Goal: Task Accomplishment & Management: Complete application form

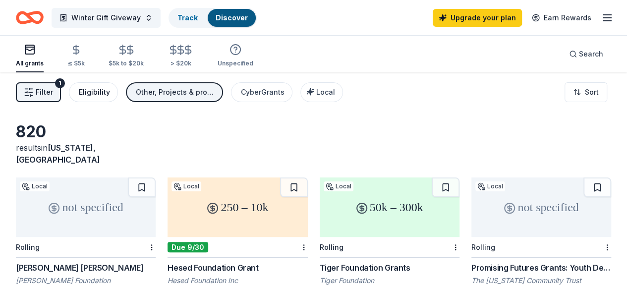
click at [101, 98] on button "Eligibility" at bounding box center [93, 92] width 49 height 20
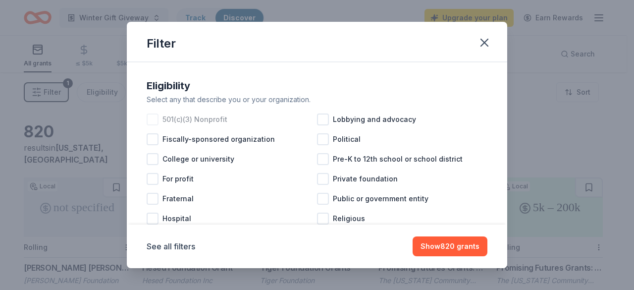
click at [151, 116] on div at bounding box center [153, 119] width 12 height 12
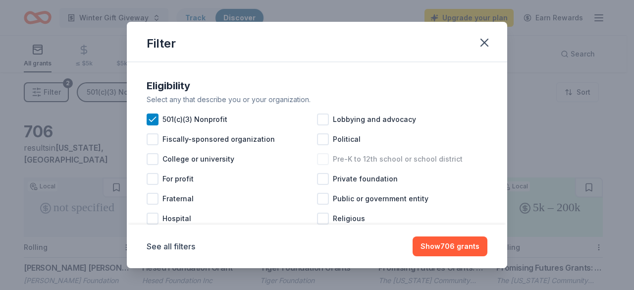
click at [320, 157] on div at bounding box center [323, 159] width 12 height 12
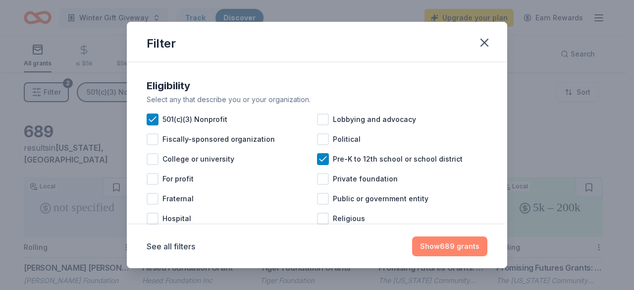
click at [446, 247] on button "Show 689 grants" at bounding box center [449, 246] width 75 height 20
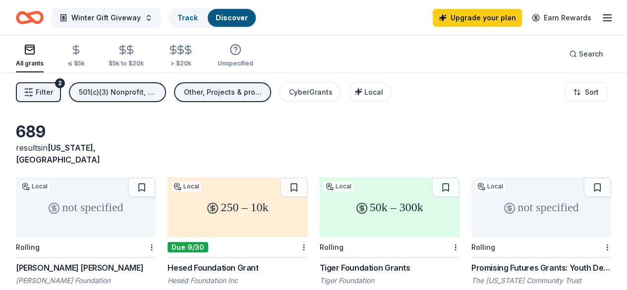
click at [61, 97] on button "Filter 2" at bounding box center [38, 92] width 45 height 20
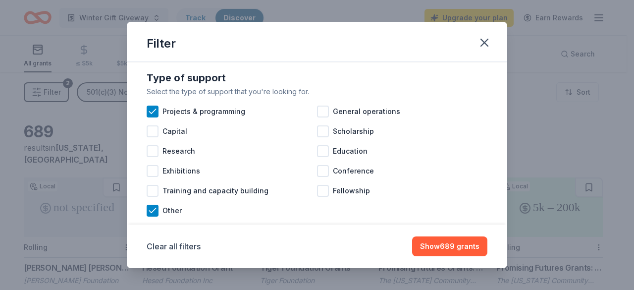
scroll to position [248, 0]
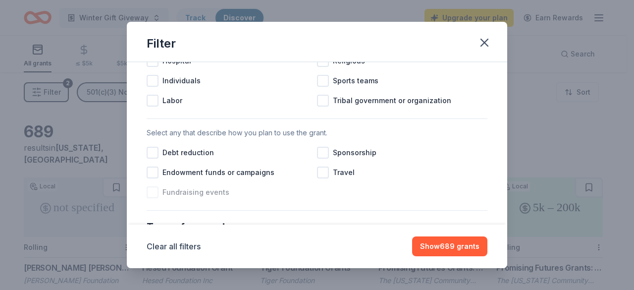
click at [154, 198] on div at bounding box center [153, 192] width 12 height 12
click at [322, 159] on div at bounding box center [323, 153] width 12 height 12
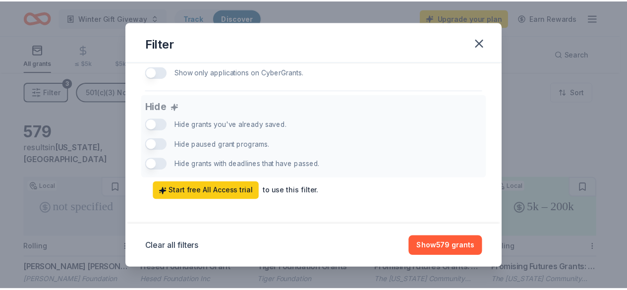
scroll to position [688, 0]
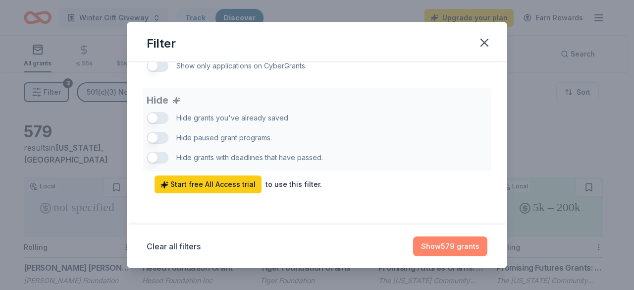
click at [454, 246] on button "Show 579 grants" at bounding box center [450, 246] width 74 height 20
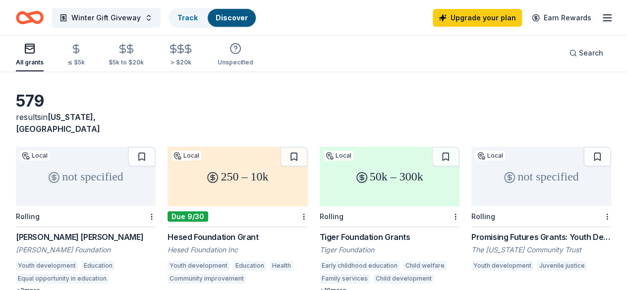
scroll to position [0, 0]
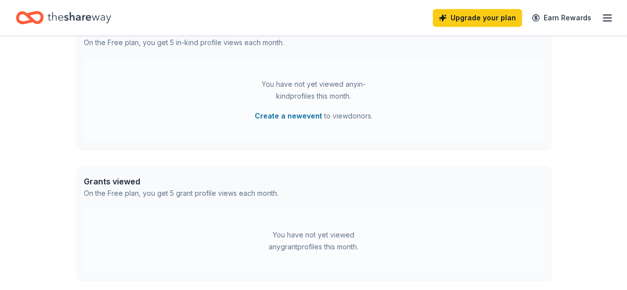
scroll to position [177, 0]
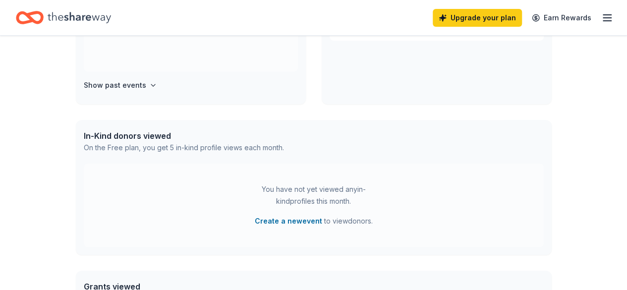
click at [70, 17] on icon "Home" at bounding box center [79, 17] width 63 height 11
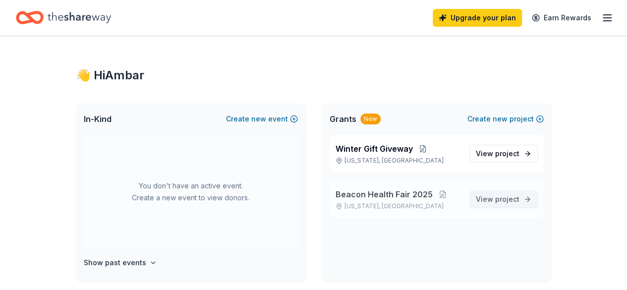
click at [494, 199] on span "View project" at bounding box center [498, 199] width 44 height 12
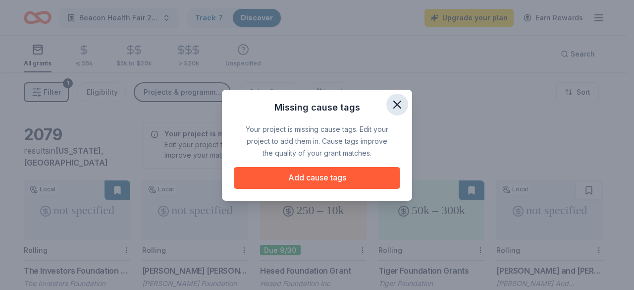
click at [393, 105] on icon "button" at bounding box center [397, 105] width 14 height 14
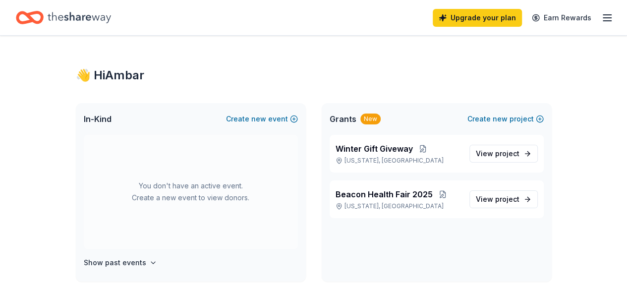
click at [601, 16] on icon "button" at bounding box center [607, 18] width 12 height 12
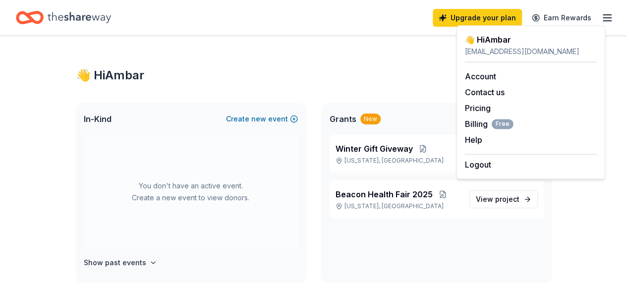
click at [288, 19] on div "Upgrade your plan Earn Rewards" at bounding box center [313, 17] width 595 height 23
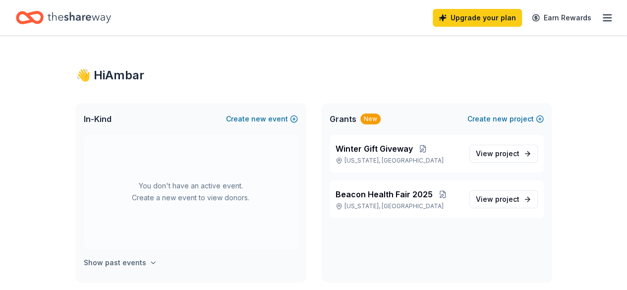
click at [128, 260] on h4 "Show past events" at bounding box center [115, 263] width 62 height 12
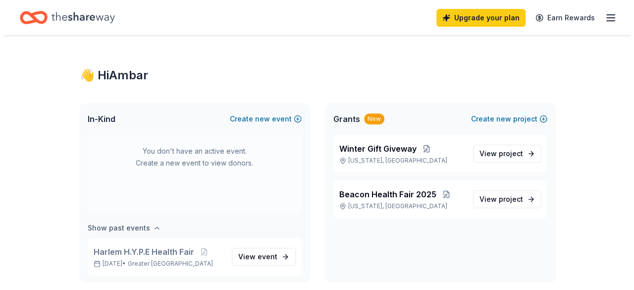
scroll to position [37, 0]
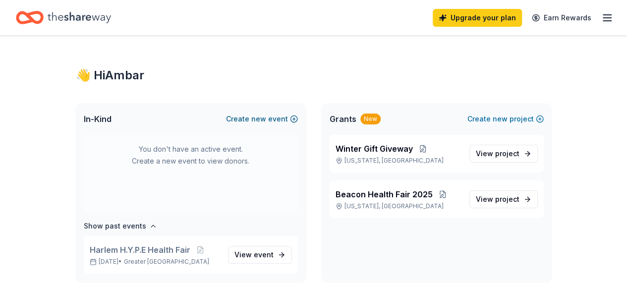
click at [283, 118] on button "Create new event" at bounding box center [262, 119] width 72 height 12
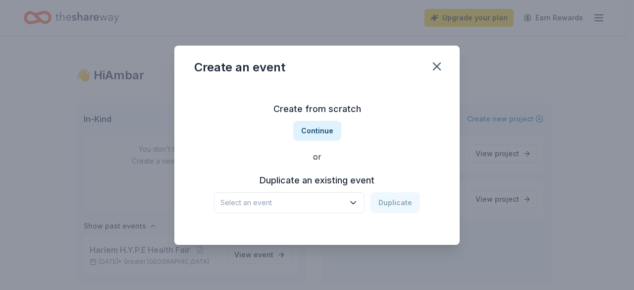
click at [335, 205] on span "Select an event" at bounding box center [283, 203] width 124 height 12
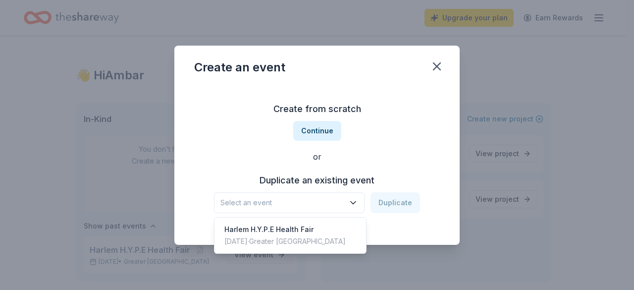
click at [381, 151] on div "Create from scratch Continue or Duplicate an existing event Select an event Dup…" at bounding box center [317, 157] width 246 height 144
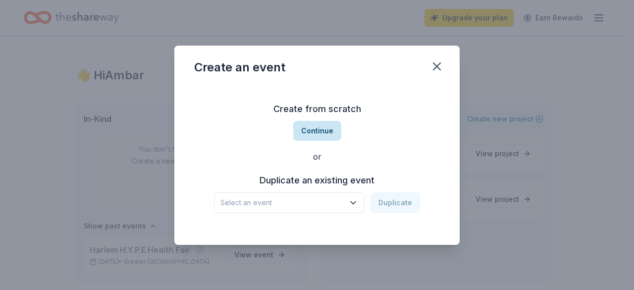
click at [317, 133] on button "Continue" at bounding box center [317, 131] width 48 height 20
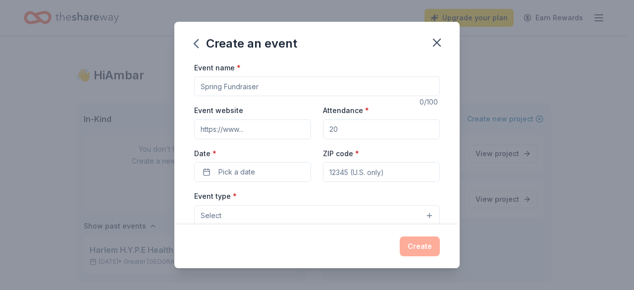
click at [240, 82] on input "Event name *" at bounding box center [317, 86] width 246 height 20
type input "Winter Gift Giveaway"
click at [344, 129] on input "Attendance *" at bounding box center [381, 129] width 117 height 20
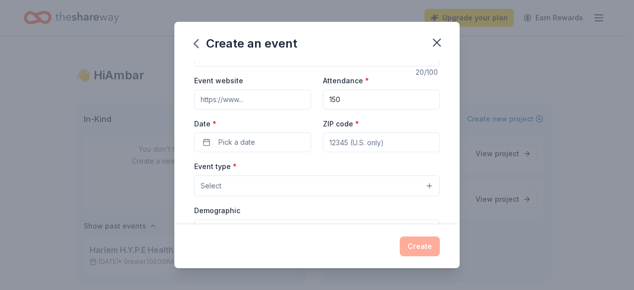
scroll to position [50, 0]
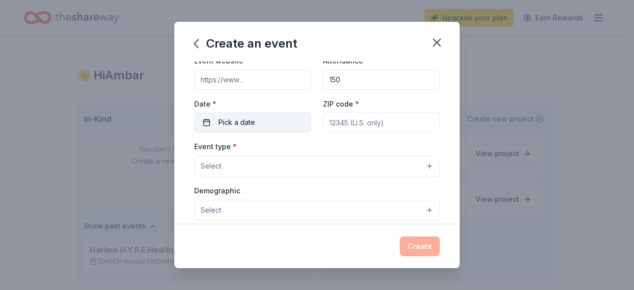
type input "150"
click at [253, 122] on span "Pick a date" at bounding box center [237, 122] width 37 height 12
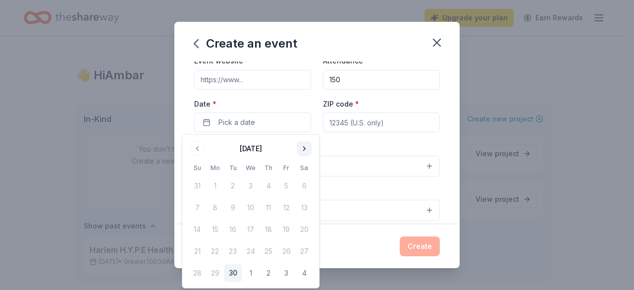
click at [309, 145] on button "Go to next month" at bounding box center [304, 149] width 14 height 14
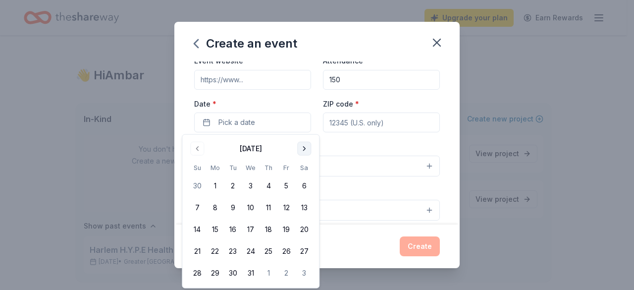
click at [309, 145] on button "Go to next month" at bounding box center [304, 149] width 14 height 14
click at [197, 149] on button "Go to previous month" at bounding box center [197, 149] width 14 height 14
click at [212, 254] on button "22" at bounding box center [215, 251] width 18 height 18
click at [350, 122] on input "ZIP code *" at bounding box center [381, 122] width 117 height 20
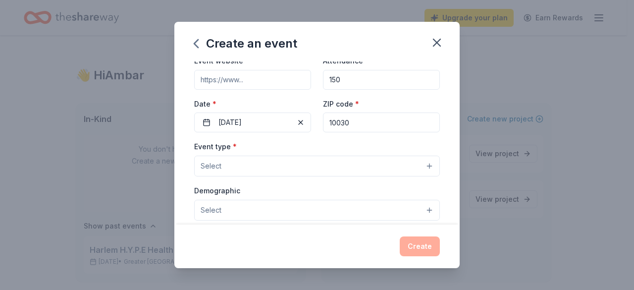
type input "10030"
click at [278, 157] on button "Select" at bounding box center [317, 166] width 246 height 21
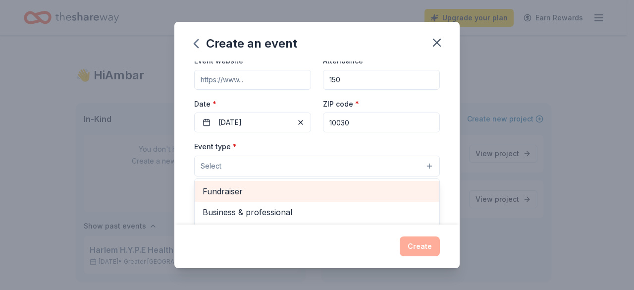
click at [279, 186] on span "Fundraiser" at bounding box center [317, 191] width 229 height 13
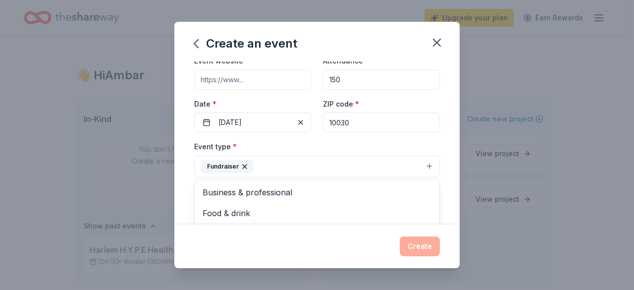
click at [432, 131] on div "Event name * Winter Gift Giveaway 20 /100 Event website Attendance * 150 Date *…" at bounding box center [317, 241] width 246 height 459
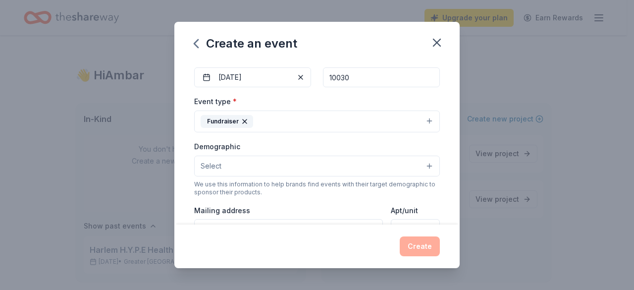
scroll to position [149, 0]
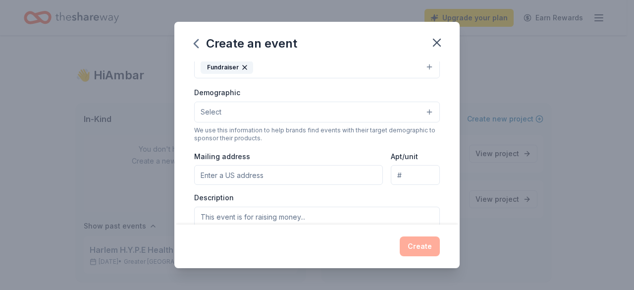
click at [425, 111] on button "Select" at bounding box center [317, 112] width 246 height 21
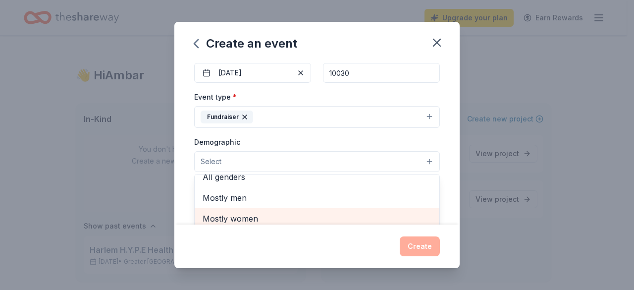
scroll to position [59, 0]
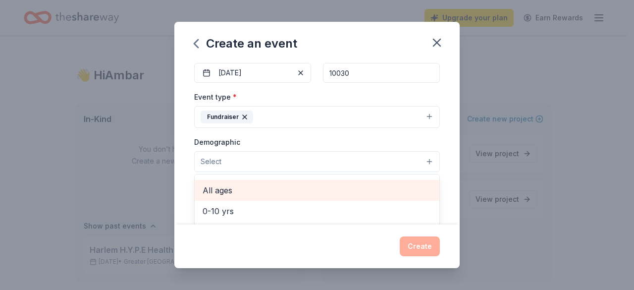
click at [246, 193] on span "All ages" at bounding box center [317, 190] width 229 height 13
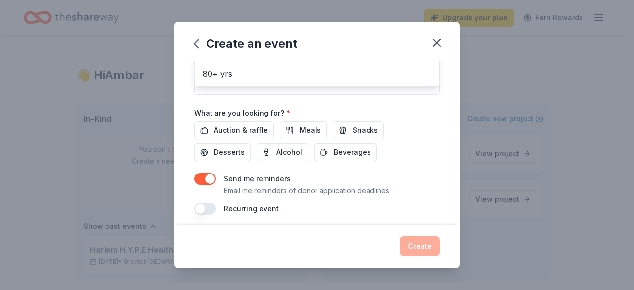
scroll to position [309, 0]
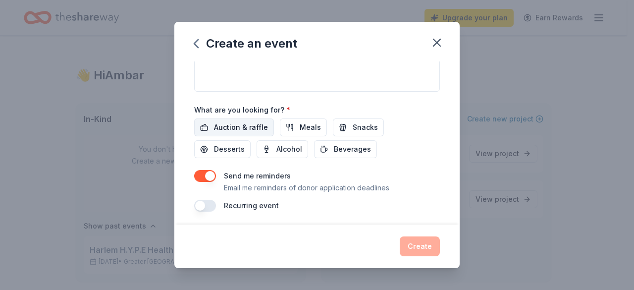
click at [230, 121] on span "Auction & raffle" at bounding box center [241, 127] width 54 height 12
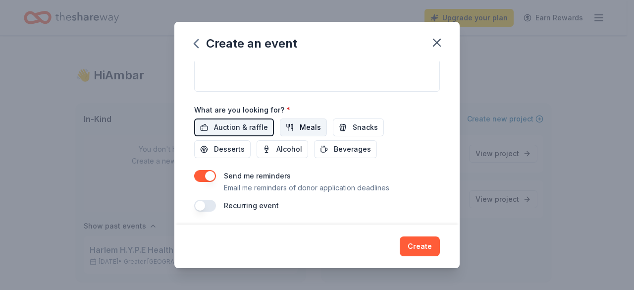
click at [307, 123] on span "Meals" at bounding box center [310, 127] width 21 height 12
click at [347, 125] on button "Snacks" at bounding box center [358, 127] width 51 height 18
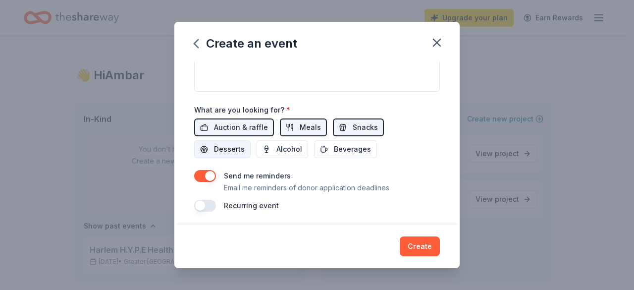
click at [238, 150] on span "Desserts" at bounding box center [229, 149] width 31 height 12
click at [340, 149] on span "Beverages" at bounding box center [352, 149] width 37 height 12
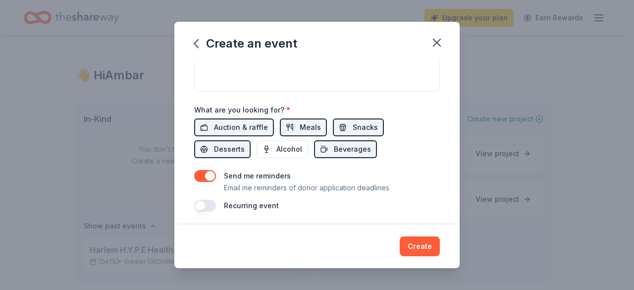
click at [204, 172] on button "button" at bounding box center [205, 176] width 22 height 12
click at [205, 175] on button "button" at bounding box center [205, 176] width 22 height 12
click at [426, 246] on button "Create" at bounding box center [420, 246] width 40 height 20
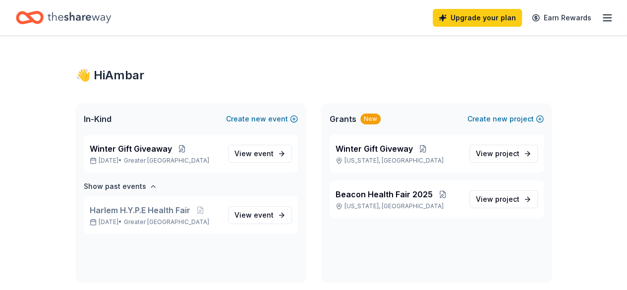
scroll to position [0, 0]
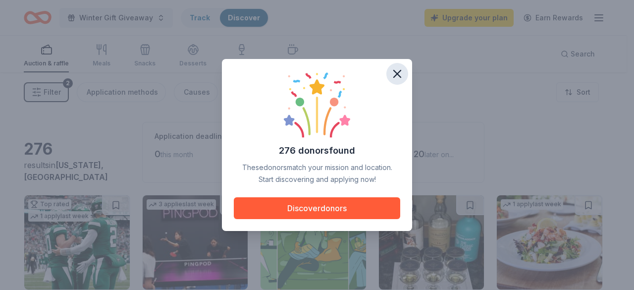
click at [397, 72] on icon "button" at bounding box center [397, 74] width 14 height 14
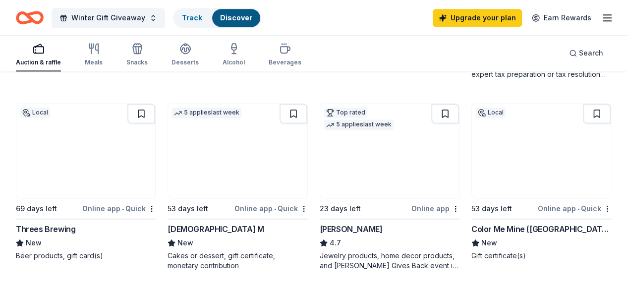
scroll to position [644, 0]
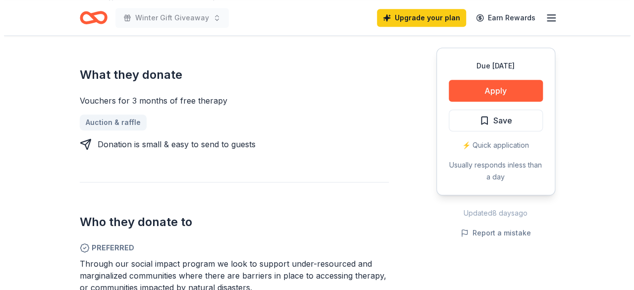
scroll to position [446, 0]
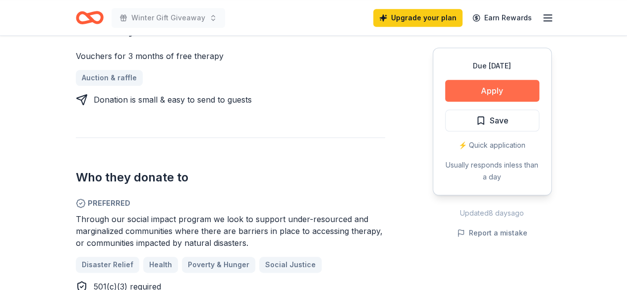
click at [500, 88] on button "Apply" at bounding box center [492, 91] width 94 height 22
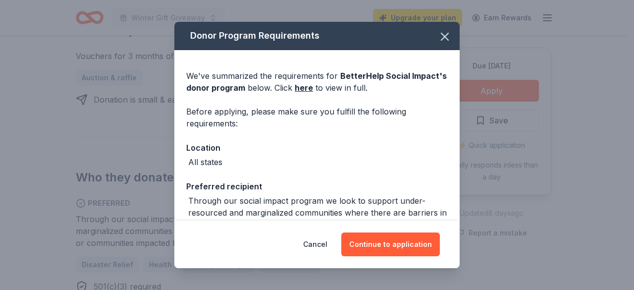
scroll to position [113, 0]
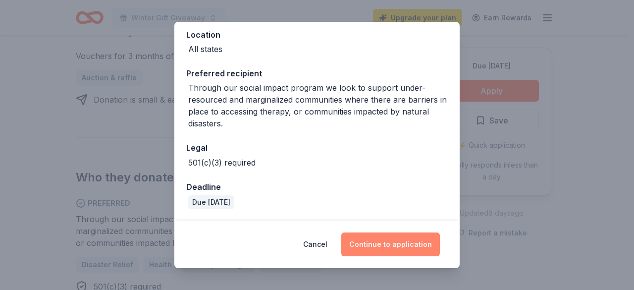
click at [413, 245] on button "Continue to application" at bounding box center [390, 244] width 99 height 24
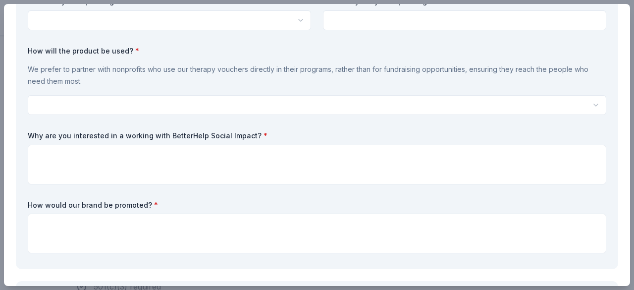
scroll to position [0, 0]
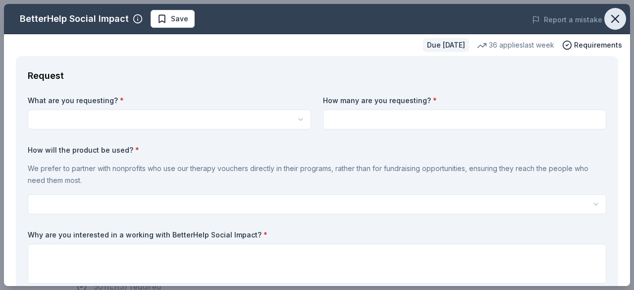
click at [609, 20] on icon "button" at bounding box center [616, 19] width 14 height 14
